Goal: Obtain resource: Download file/media

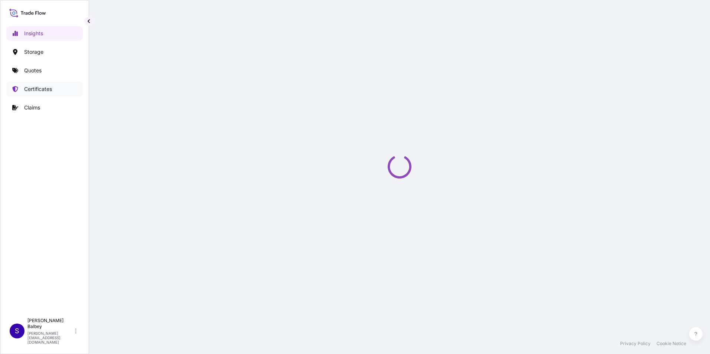
click at [33, 91] on p "Certificates" at bounding box center [38, 88] width 28 height 7
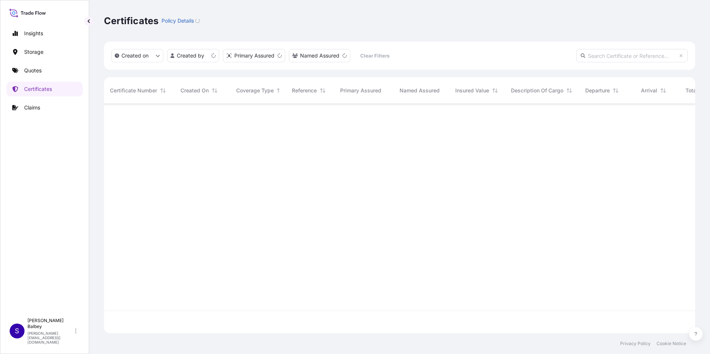
scroll to position [228, 585]
click at [619, 57] on input "text" at bounding box center [631, 55] width 111 height 13
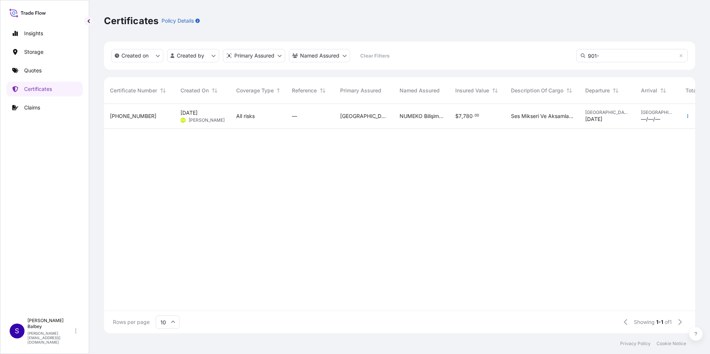
type input "901-"
click at [199, 118] on span "[PERSON_NAME]" at bounding box center [207, 120] width 36 height 6
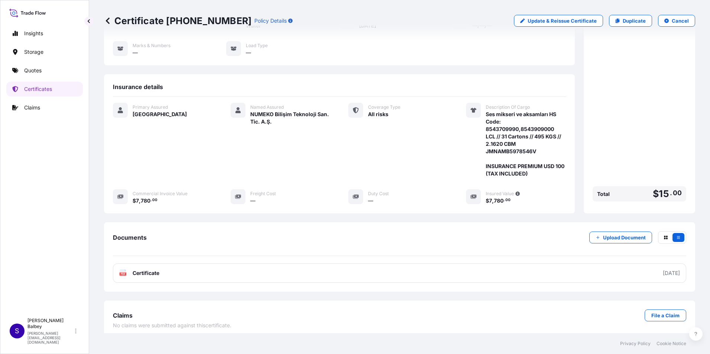
scroll to position [88, 0]
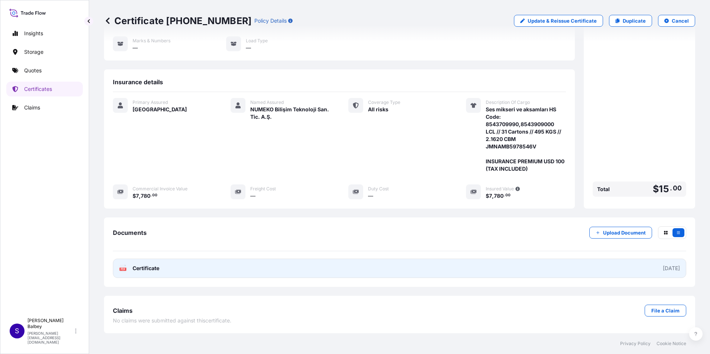
click at [143, 267] on span "Certificate" at bounding box center [146, 268] width 27 height 7
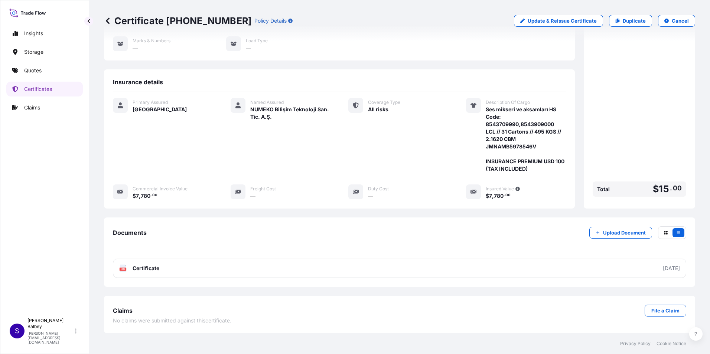
click at [56, 143] on div "Insights Storage Quotes Certificates Claims" at bounding box center [44, 166] width 76 height 295
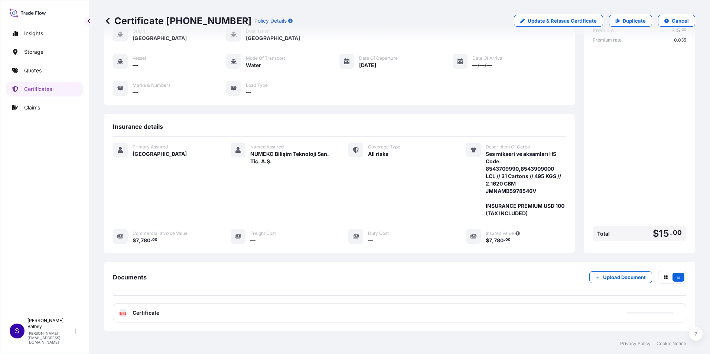
scroll to position [0, 0]
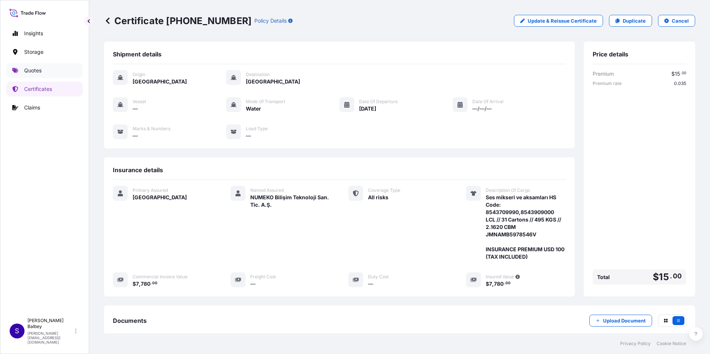
click at [44, 74] on link "Quotes" at bounding box center [44, 70] width 76 height 15
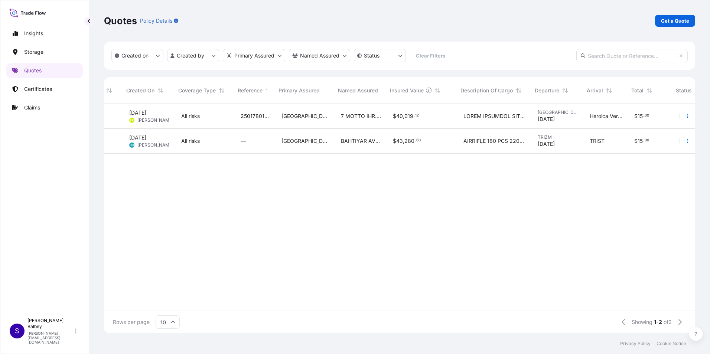
scroll to position [0, 48]
